Goal: Information Seeking & Learning: Check status

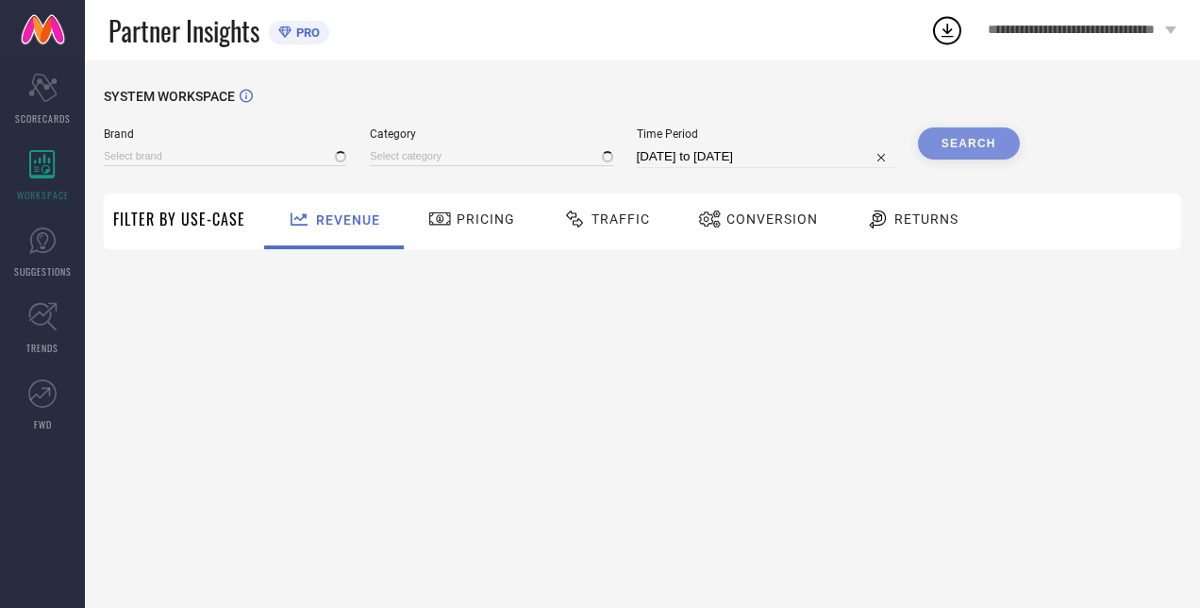
type input "H&M"
type input "All"
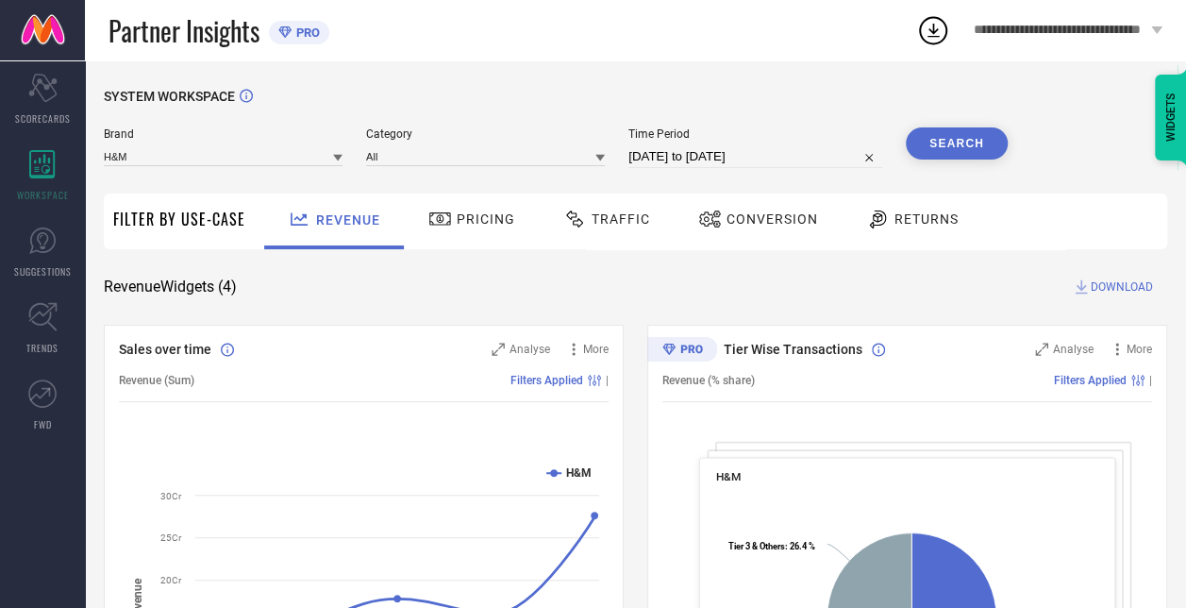
select select "7"
select select "2025"
select select "8"
select select "2025"
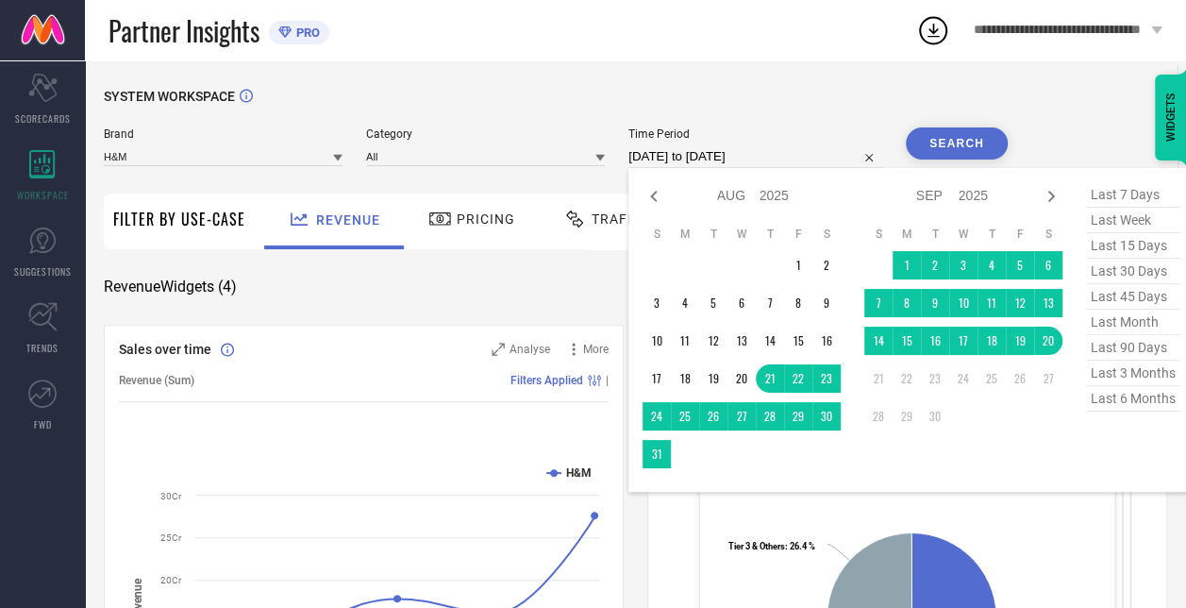
click at [683, 149] on input "[DATE] to [DATE]" at bounding box center [755, 156] width 254 height 23
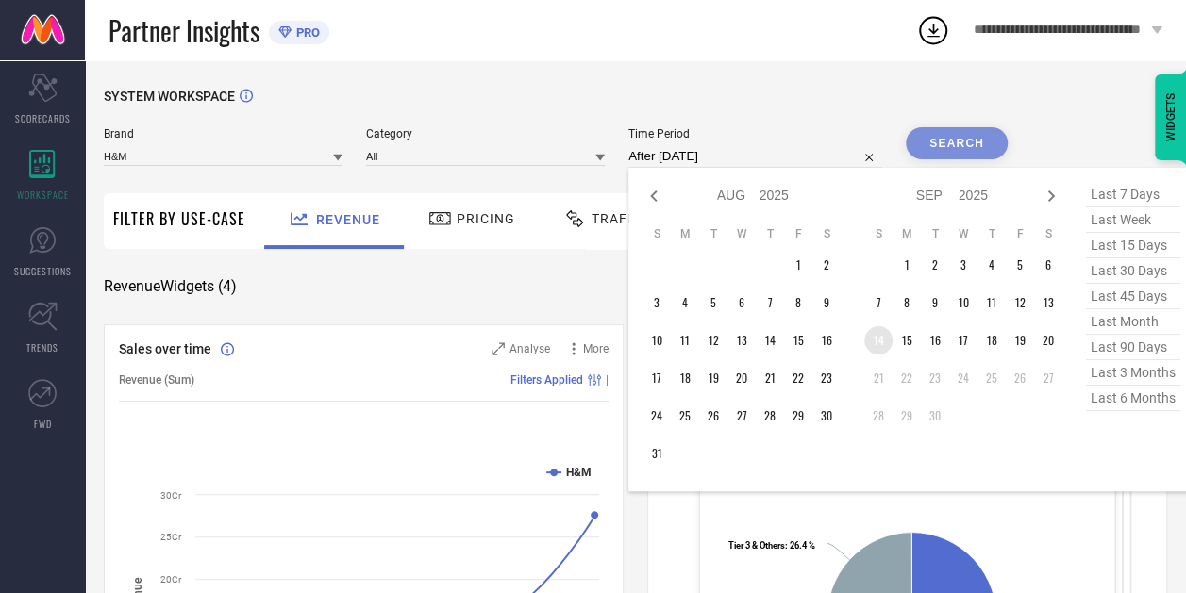
click at [876, 344] on td "14" at bounding box center [878, 340] width 28 height 28
type input "[DATE] to [DATE]"
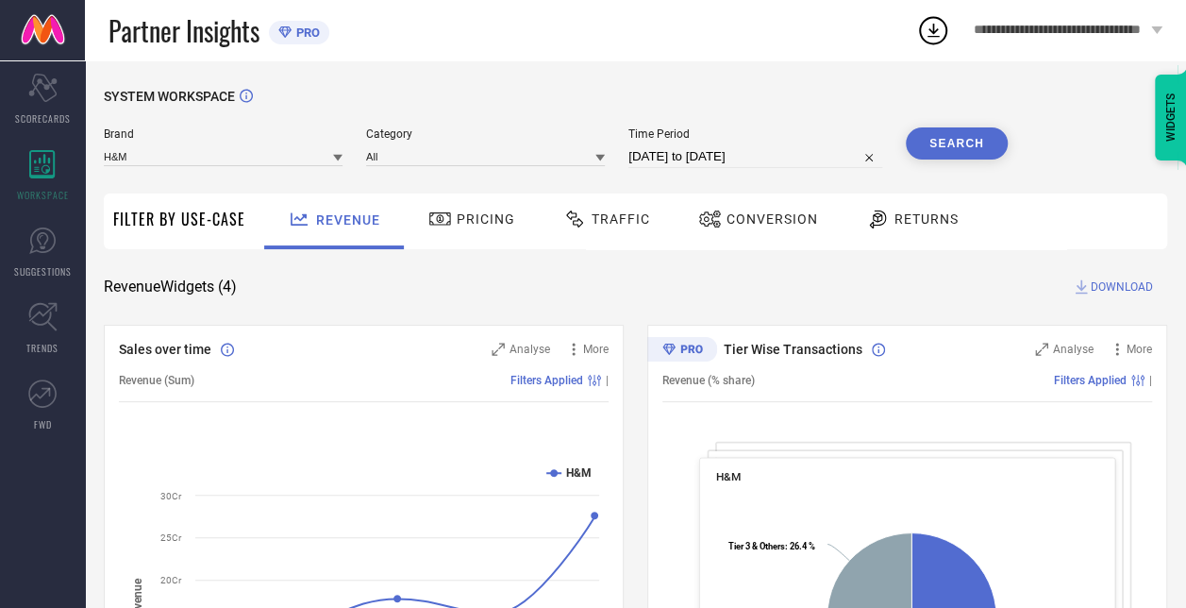
click at [985, 152] on button "Search" at bounding box center [957, 143] width 102 height 32
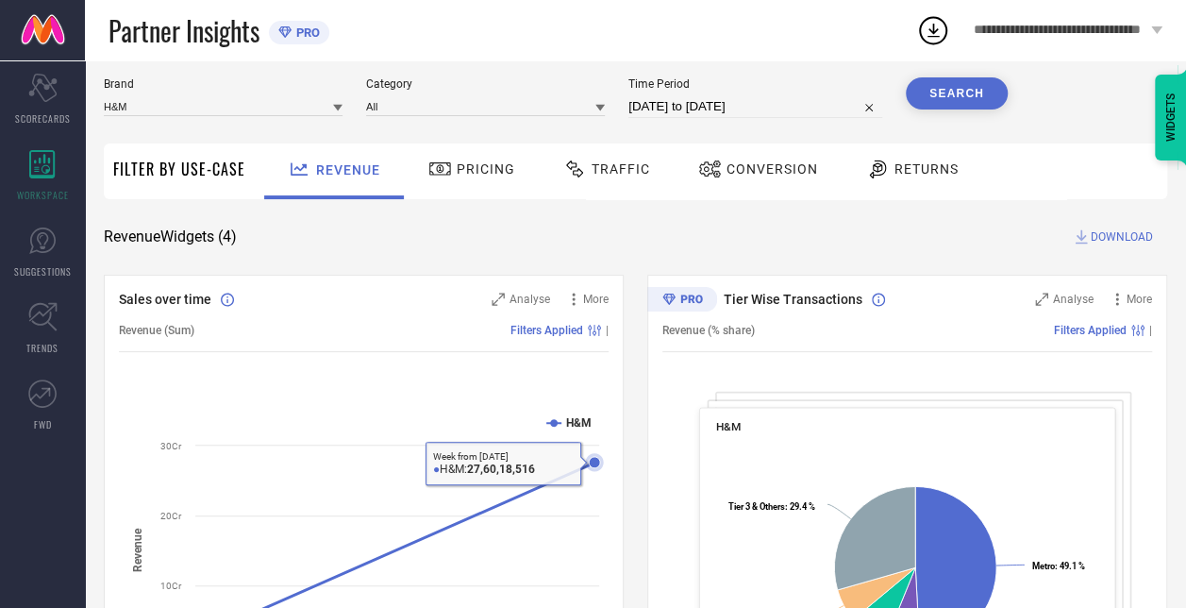
scroll to position [49, 0]
click at [474, 177] on span "Pricing" at bounding box center [486, 169] width 58 height 15
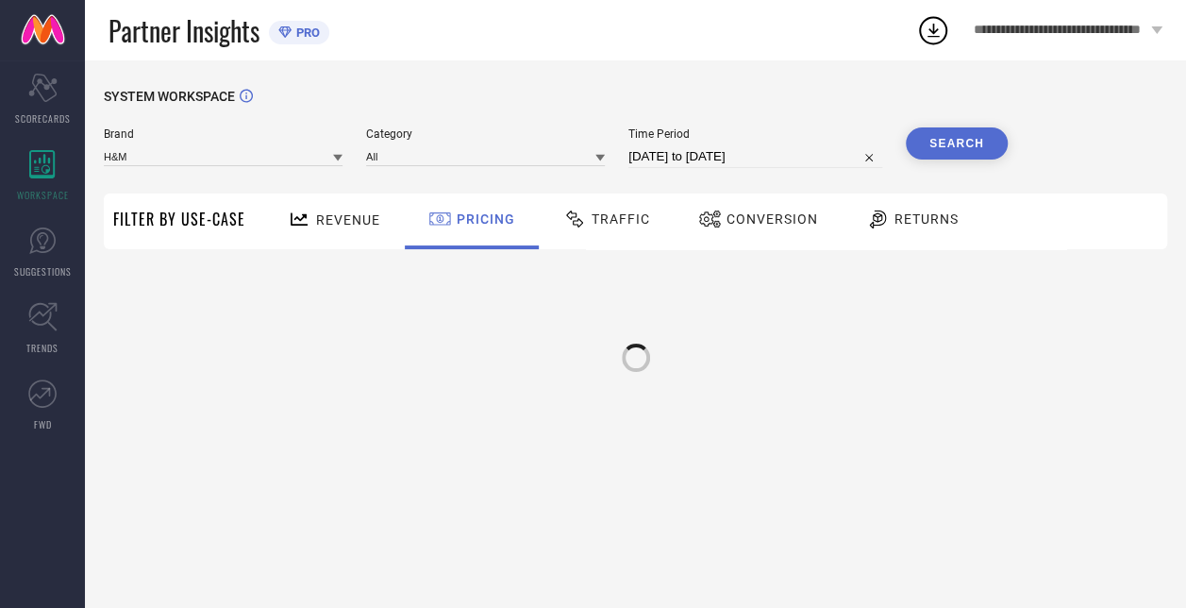
scroll to position [0, 0]
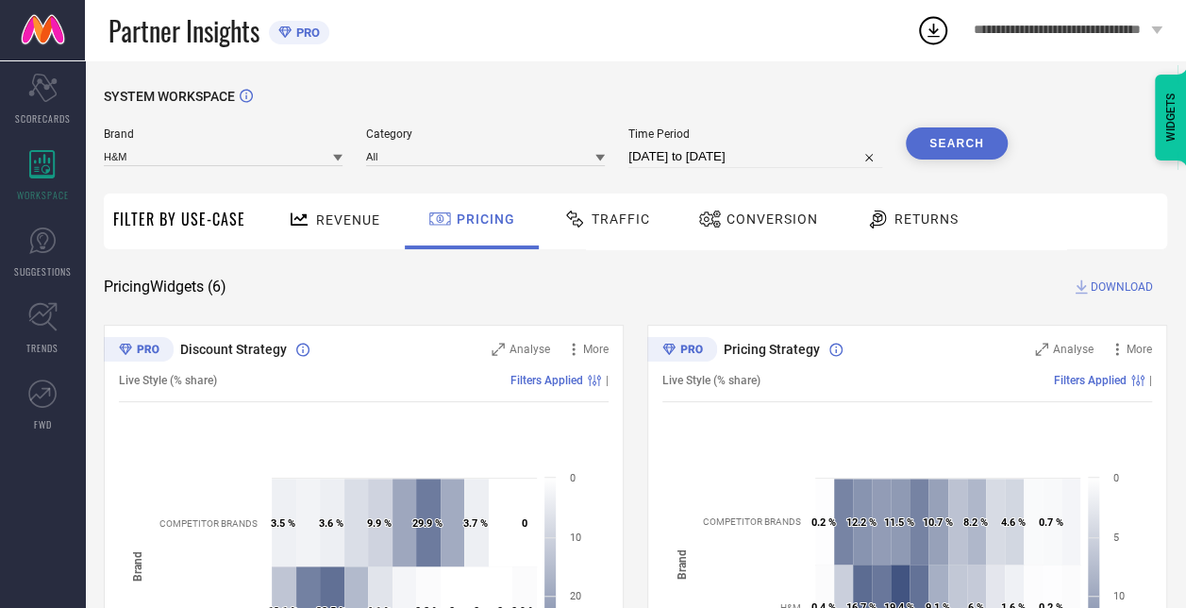
click at [345, 225] on span "Revenue" at bounding box center [348, 219] width 64 height 15
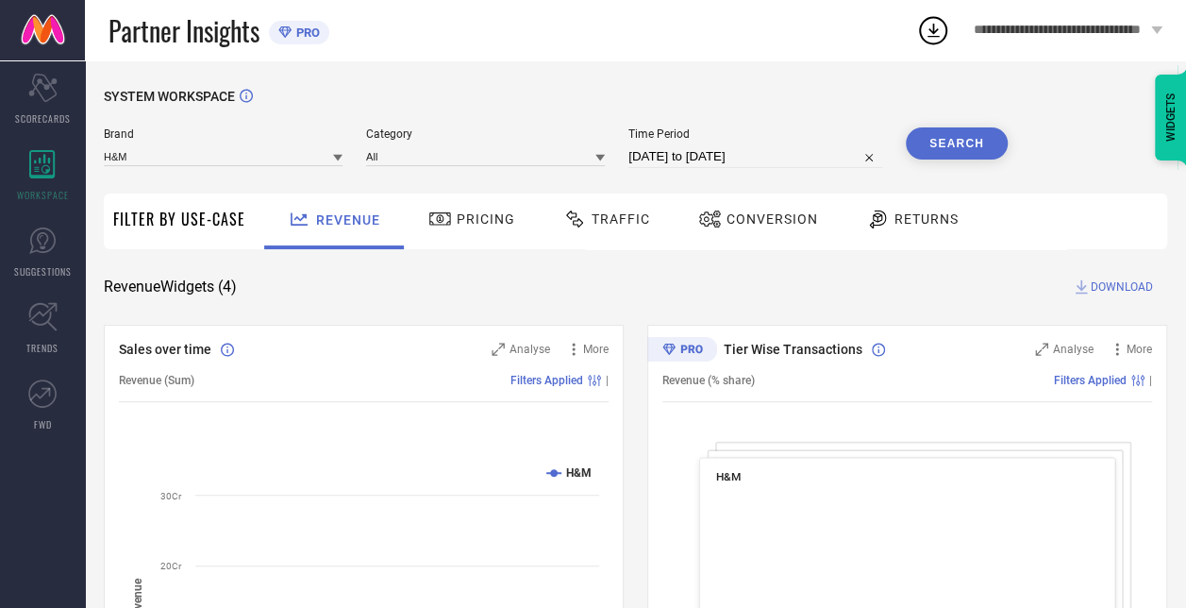
select select "8"
select select "2025"
select select "9"
select select "2025"
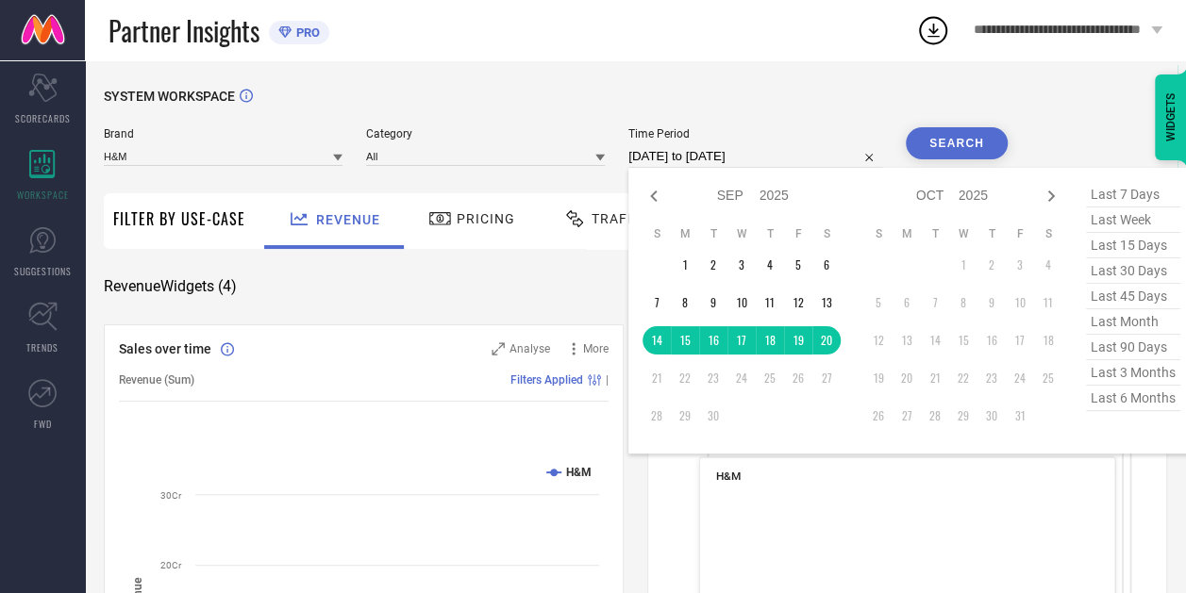
click at [747, 157] on input "[DATE] to [DATE]" at bounding box center [755, 156] width 254 height 23
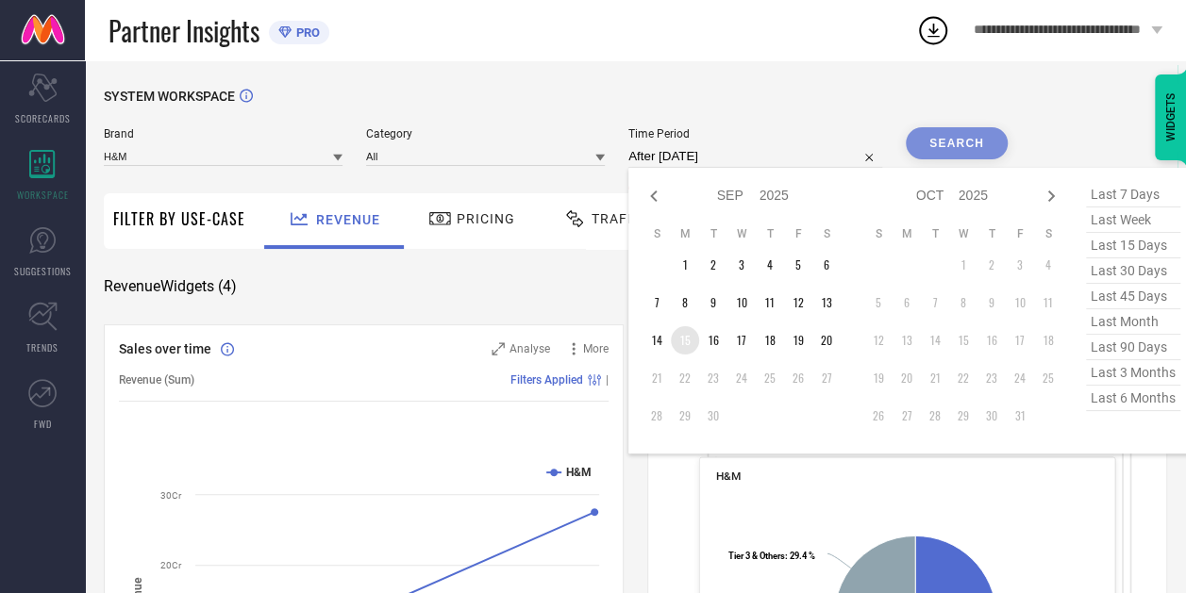
click at [689, 345] on td "15" at bounding box center [685, 340] width 28 height 28
type input "[DATE] to [DATE]"
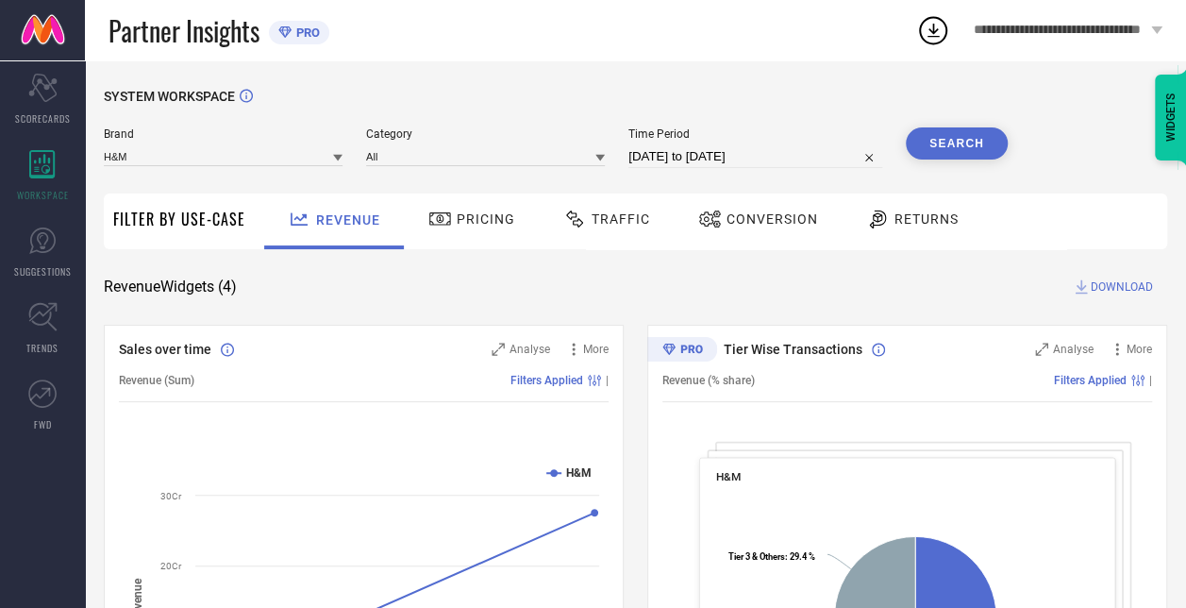
click at [943, 138] on button "Search" at bounding box center [957, 143] width 102 height 32
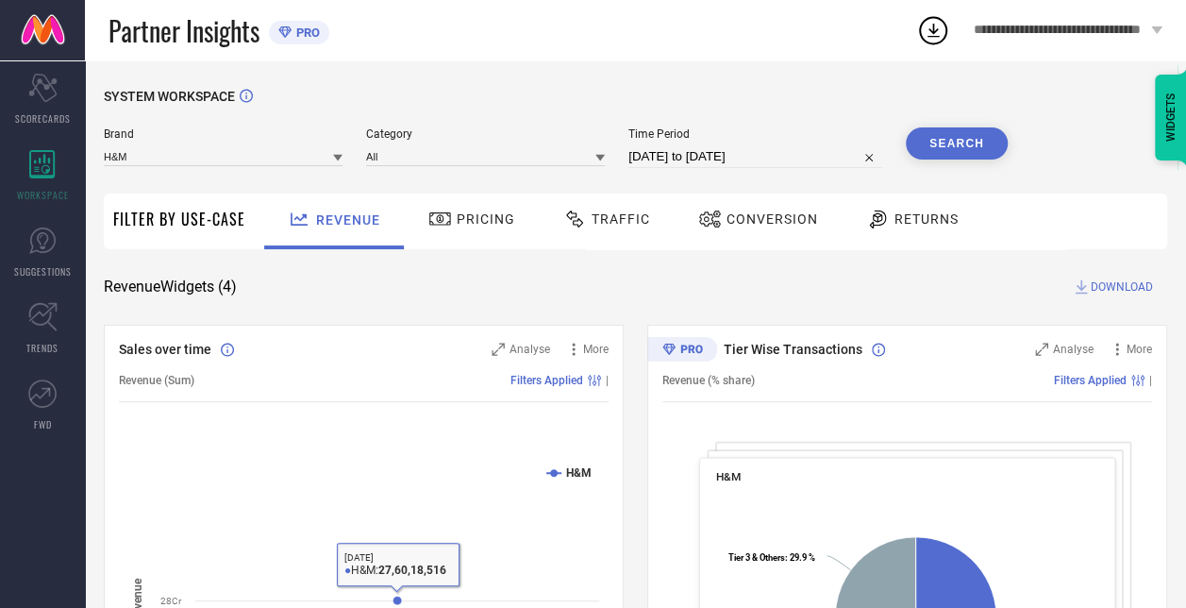
click at [690, 161] on input "[DATE] to [DATE]" at bounding box center [755, 156] width 254 height 23
select select "8"
select select "2025"
select select "9"
select select "2025"
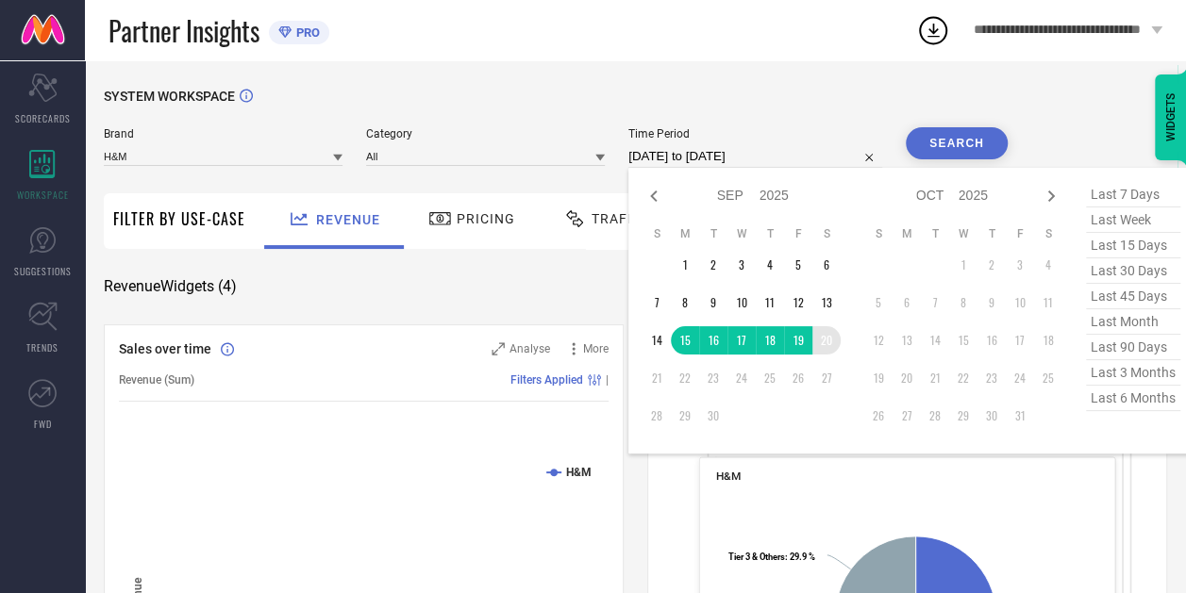
type input "After [DATE]"
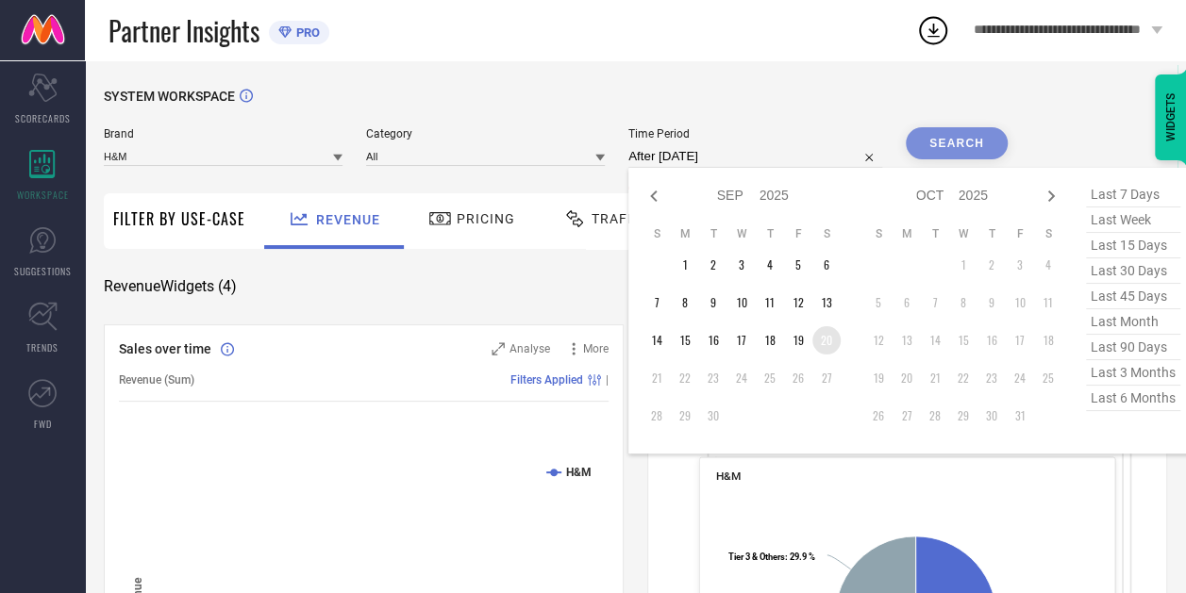
click at [817, 331] on table "S M T W T F S 1 2 3 4 5 6 7 8 9 10 11 12 13 14 15 16 17 18 19 20 21 22 23 24 25…" at bounding box center [741, 328] width 198 height 223
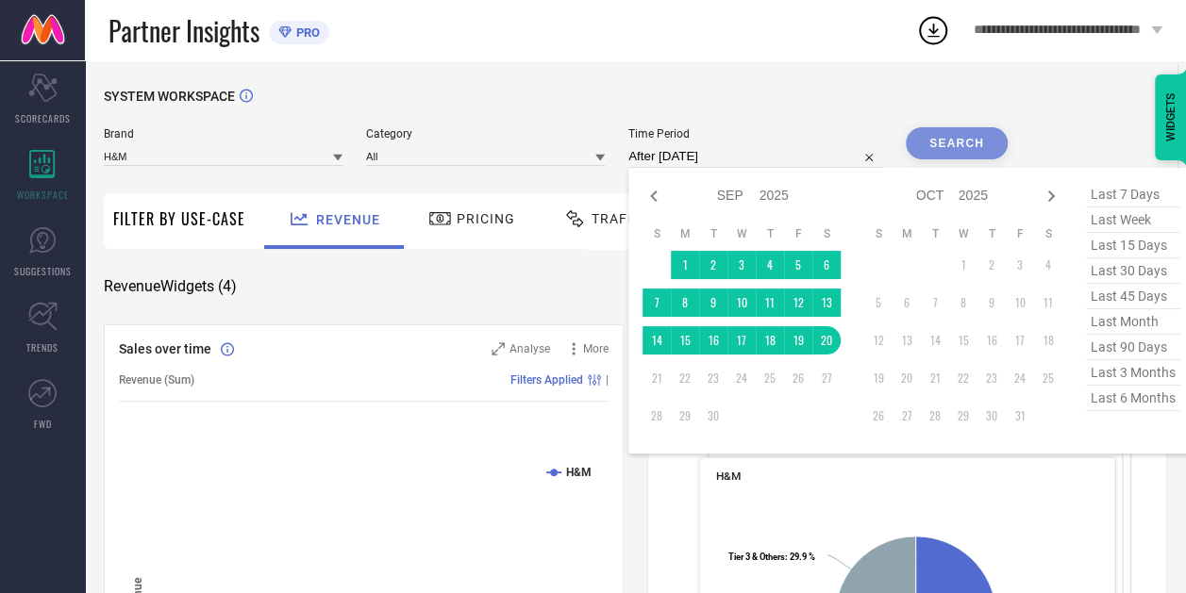
click at [932, 140] on div "Search" at bounding box center [957, 143] width 102 height 32
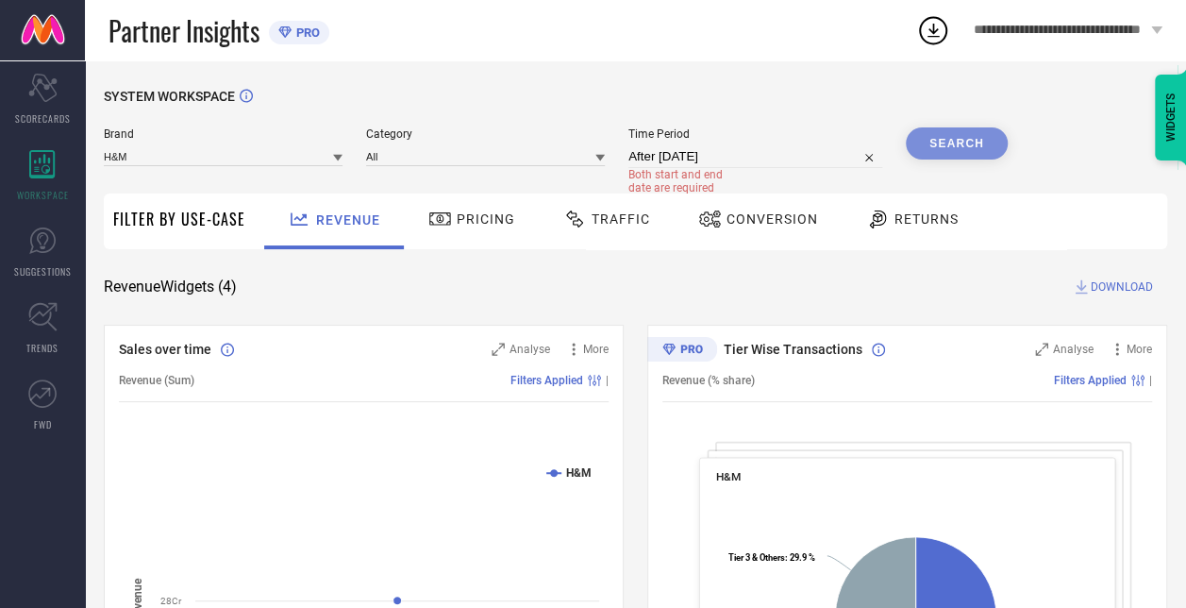
click at [689, 159] on input "After [DATE]" at bounding box center [755, 156] width 254 height 23
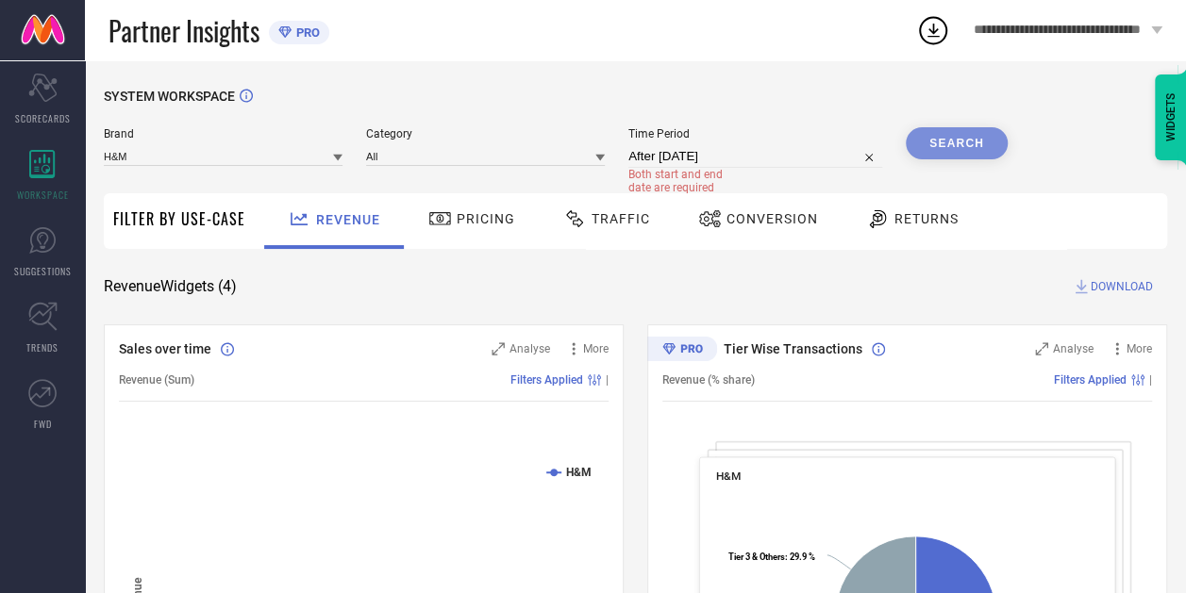
select select "8"
select select "2025"
select select "9"
select select "2025"
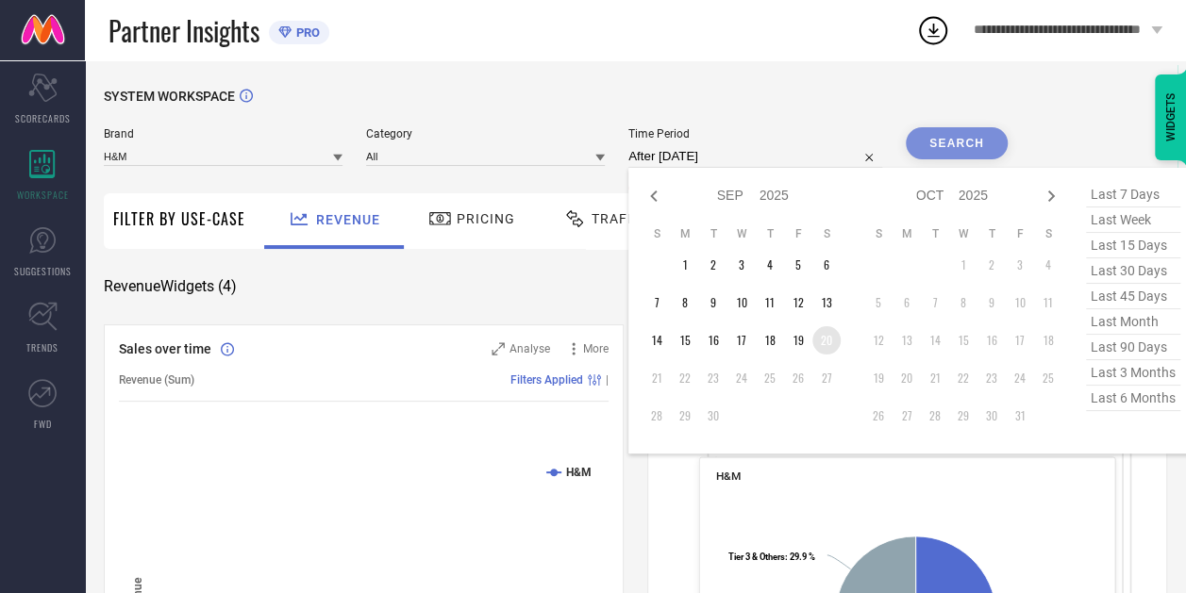
type input "[DATE] to [DATE]"
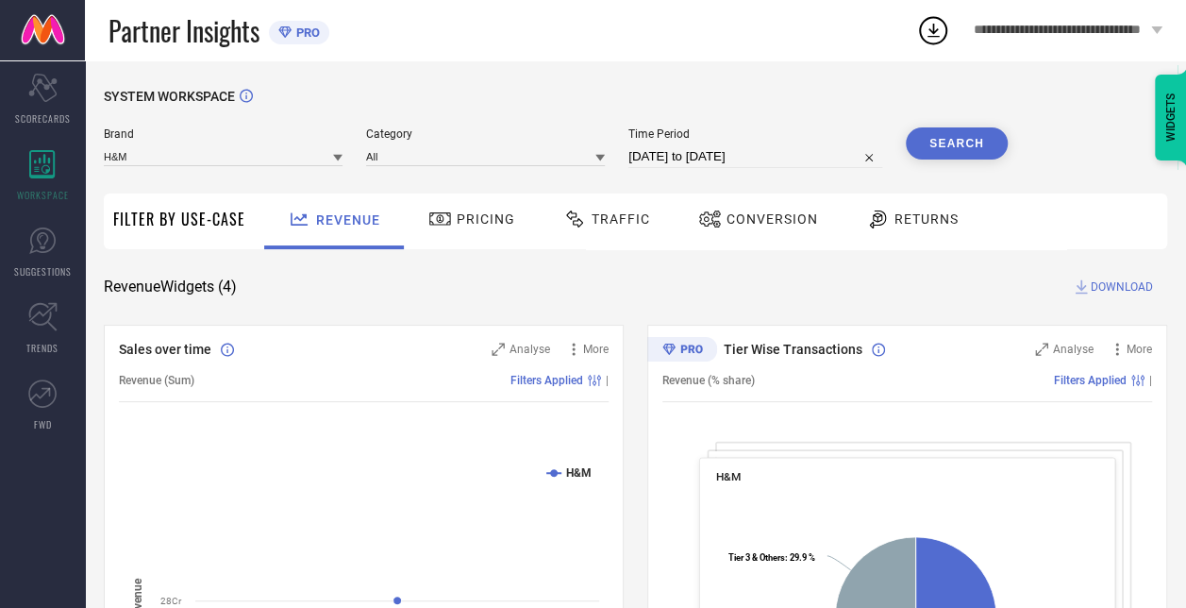
click at [953, 140] on button "Search" at bounding box center [957, 143] width 102 height 32
click at [715, 155] on input "[DATE] to [DATE]" at bounding box center [755, 156] width 254 height 23
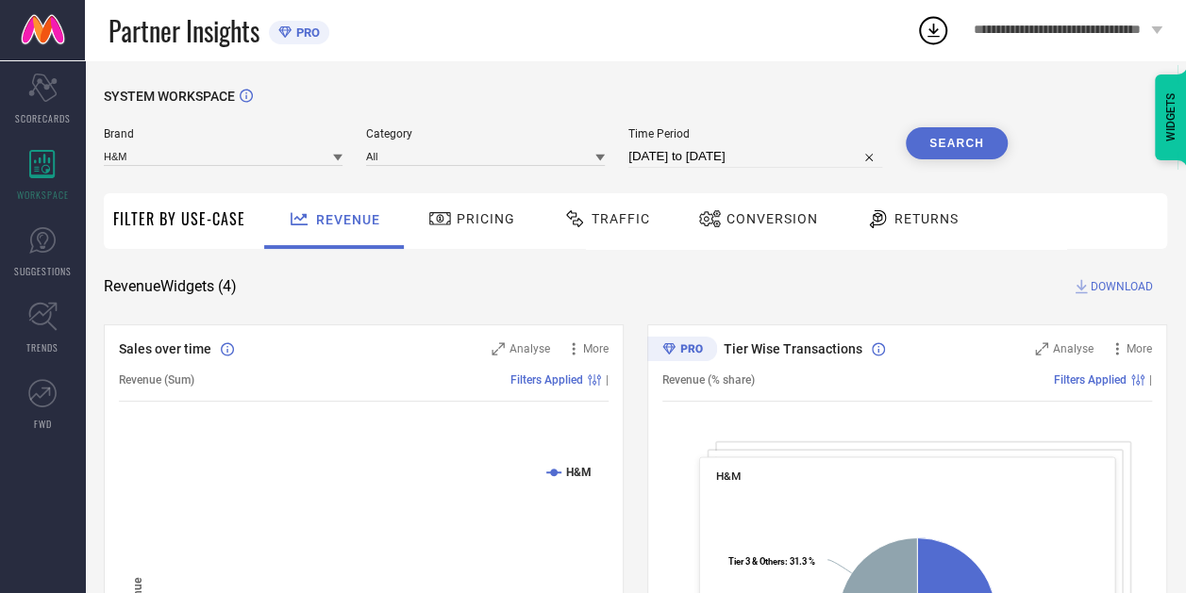
select select "8"
select select "2025"
select select "9"
select select "2025"
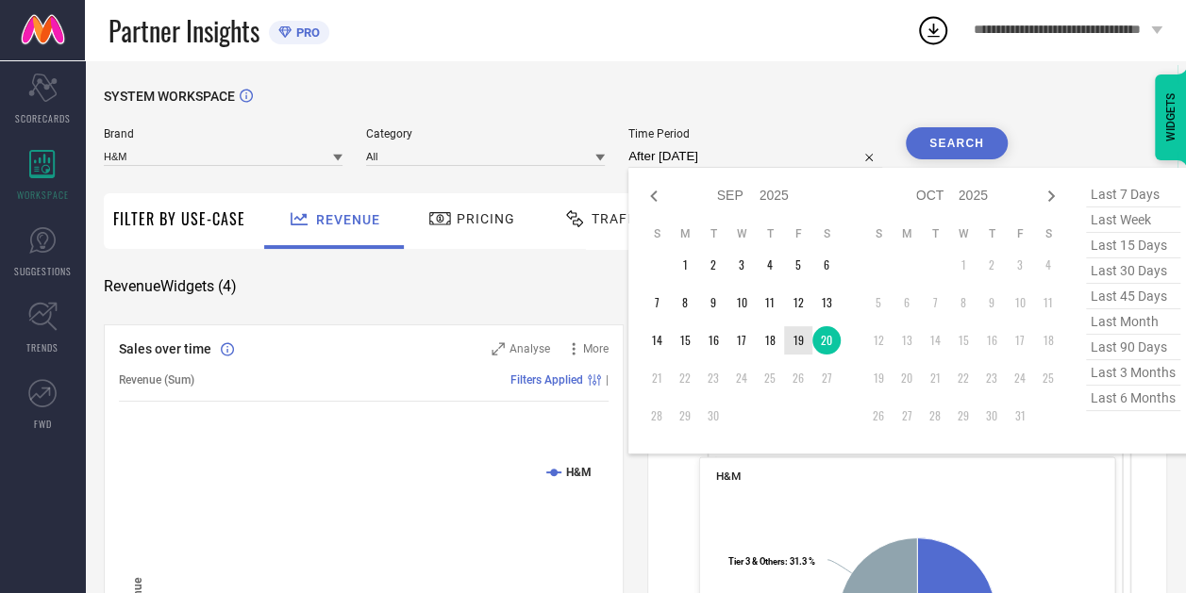
click at [799, 347] on td "19" at bounding box center [798, 340] width 28 height 28
type input "[DATE] to [DATE]"
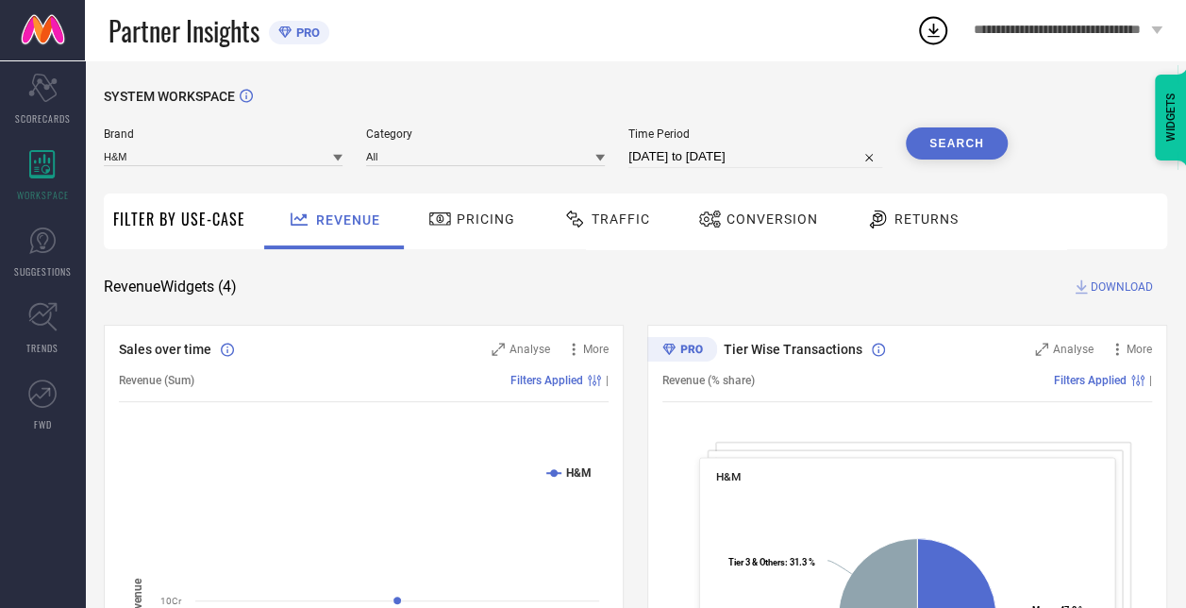
click at [962, 151] on button "Search" at bounding box center [957, 143] width 102 height 32
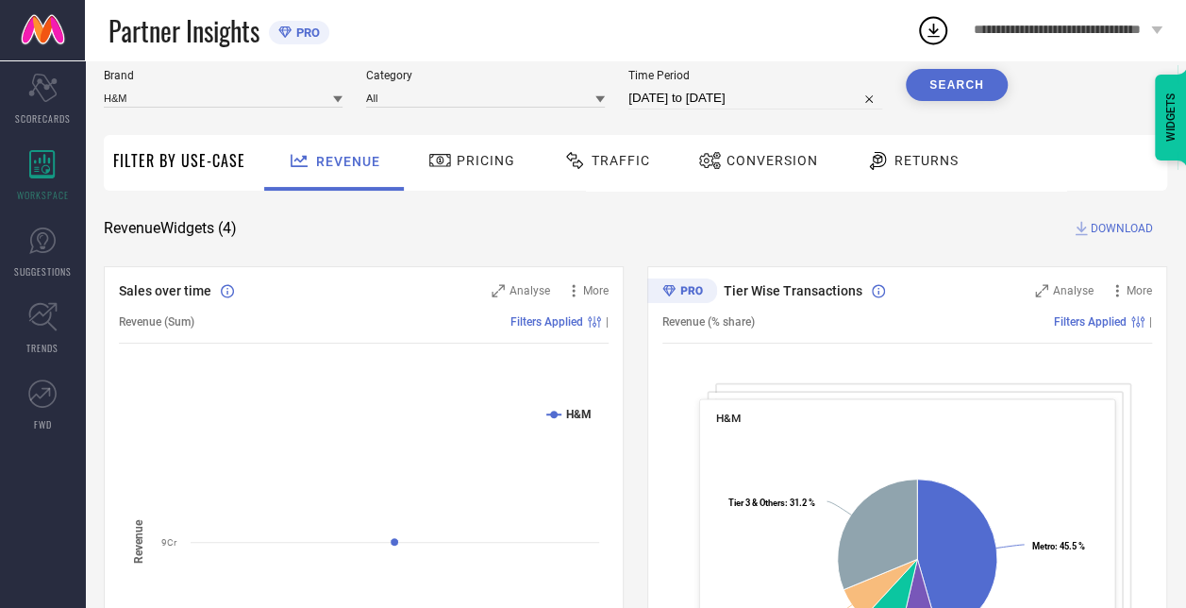
scroll to position [58, 0]
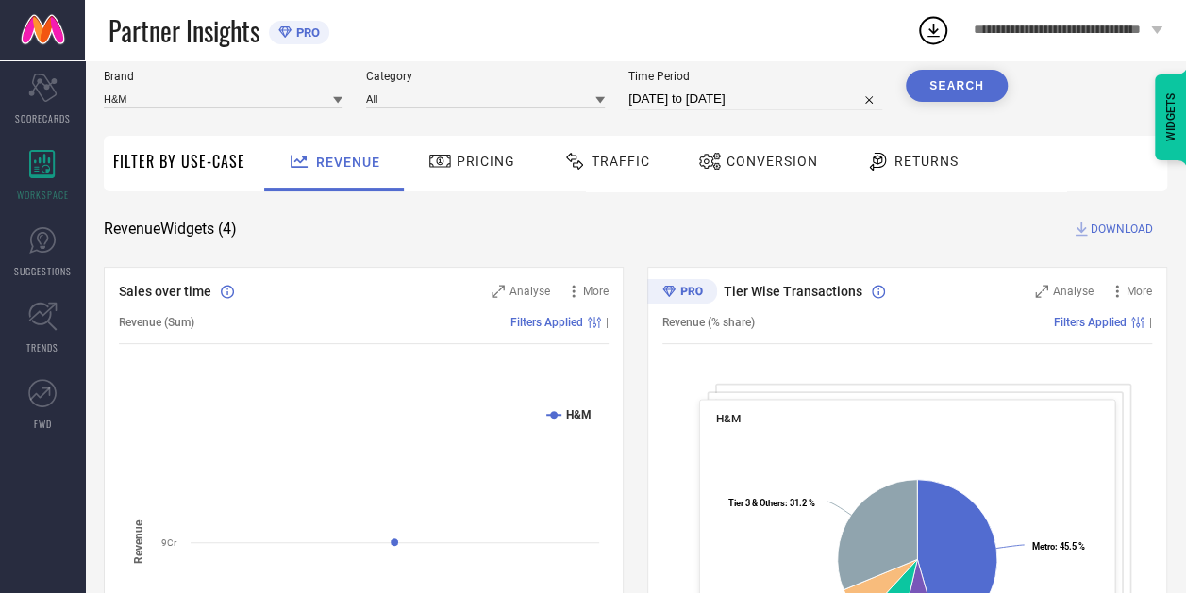
click at [747, 92] on input "[DATE] to [DATE]" at bounding box center [755, 99] width 254 height 23
select select "8"
select select "2025"
select select "9"
select select "2025"
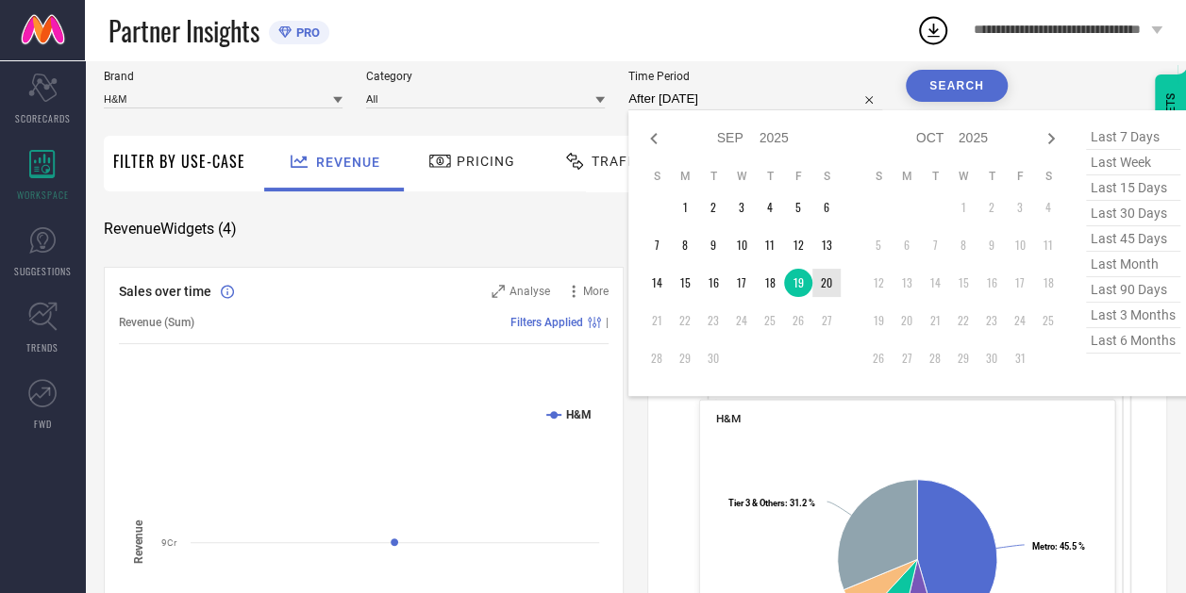
click at [822, 284] on td "20" at bounding box center [826, 283] width 28 height 28
type input "[DATE] to [DATE]"
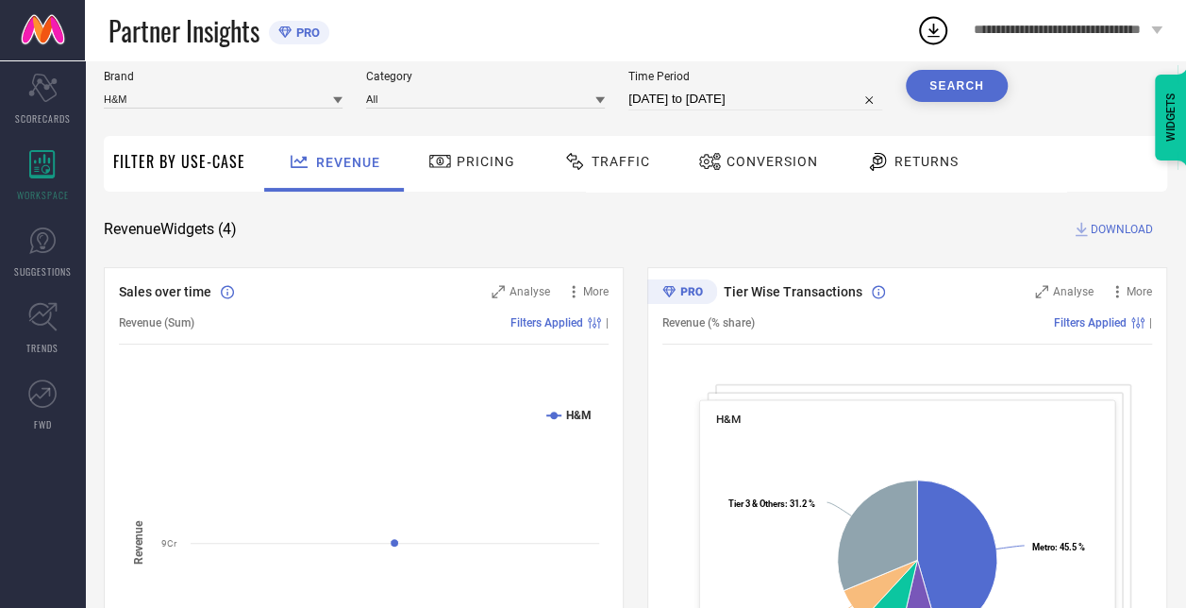
click at [938, 67] on div "SYSTEM WORKSPACE" at bounding box center [635, 50] width 1063 height 39
click at [936, 85] on button "Search" at bounding box center [957, 86] width 102 height 32
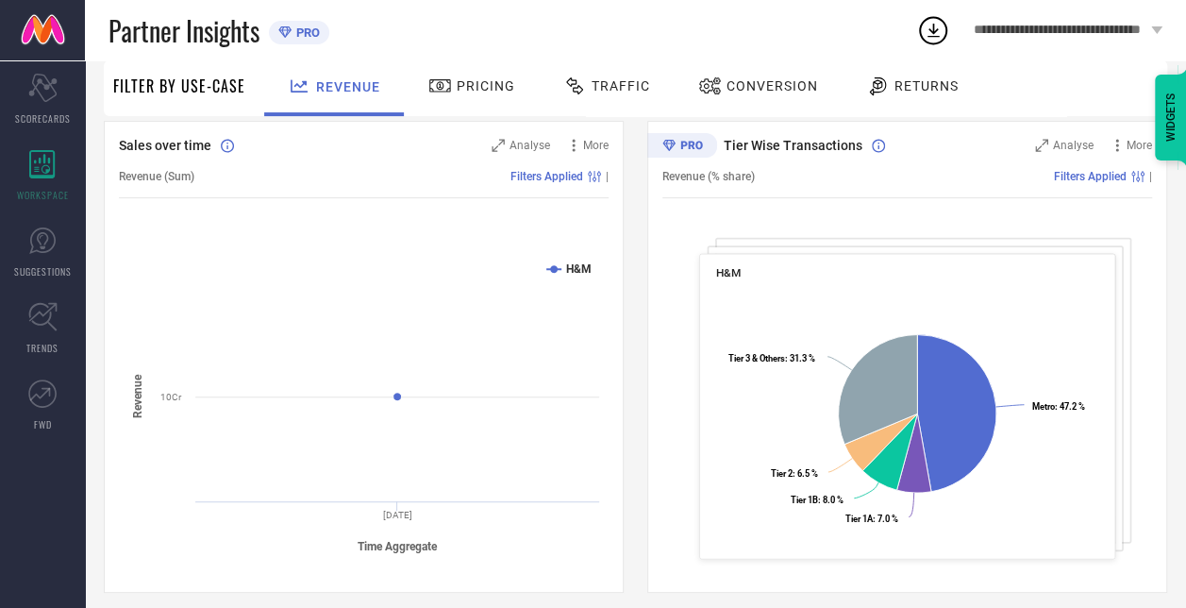
scroll to position [207, 0]
